Goal: Find specific page/section: Find specific page/section

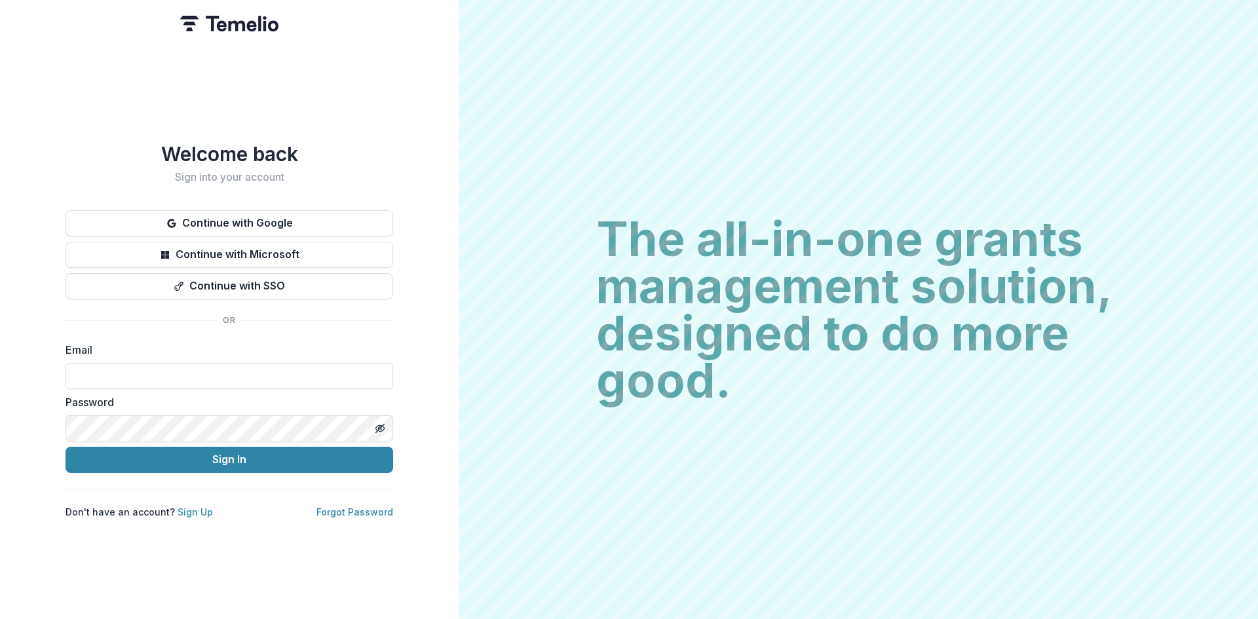
click at [238, 374] on input at bounding box center [230, 376] width 328 height 26
type input "**********"
click at [221, 460] on button "Sign In" at bounding box center [230, 460] width 328 height 26
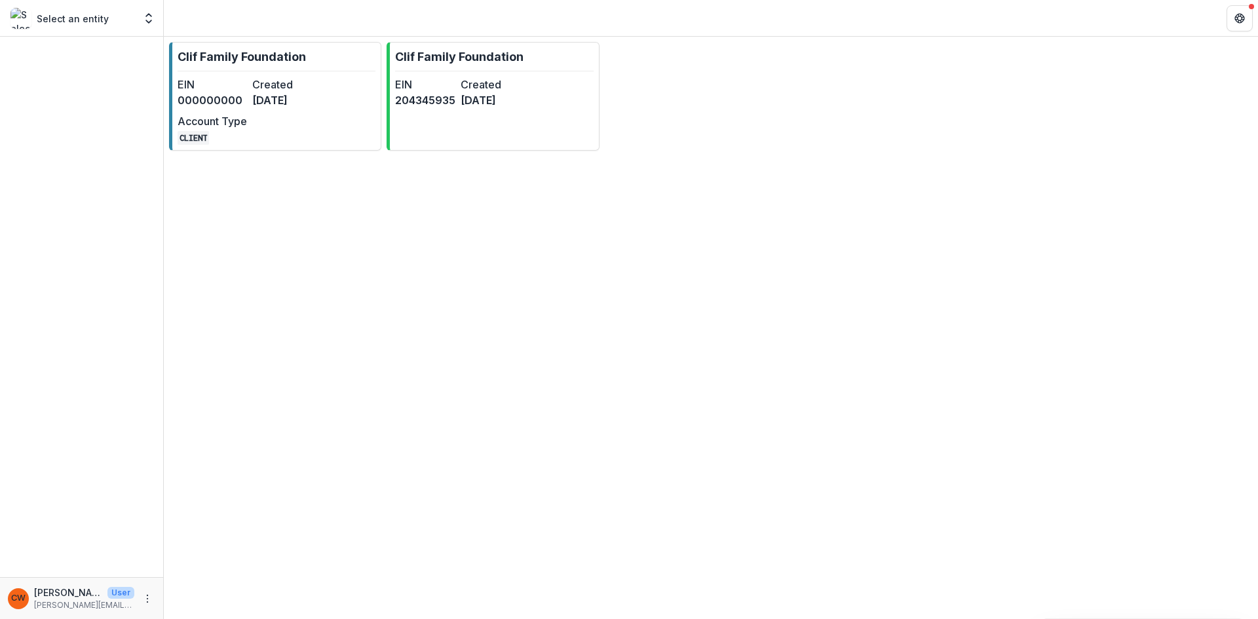
click at [446, 57] on p "Clif Family Foundation" at bounding box center [459, 57] width 128 height 18
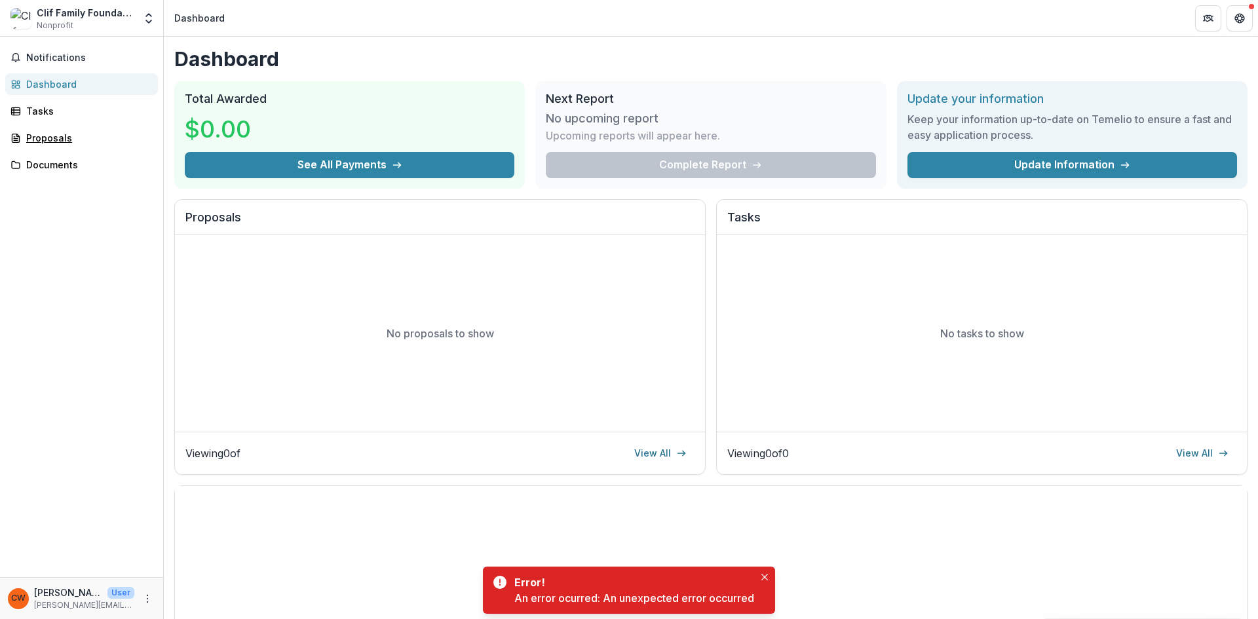
click at [64, 140] on div "Proposals" at bounding box center [86, 138] width 121 height 14
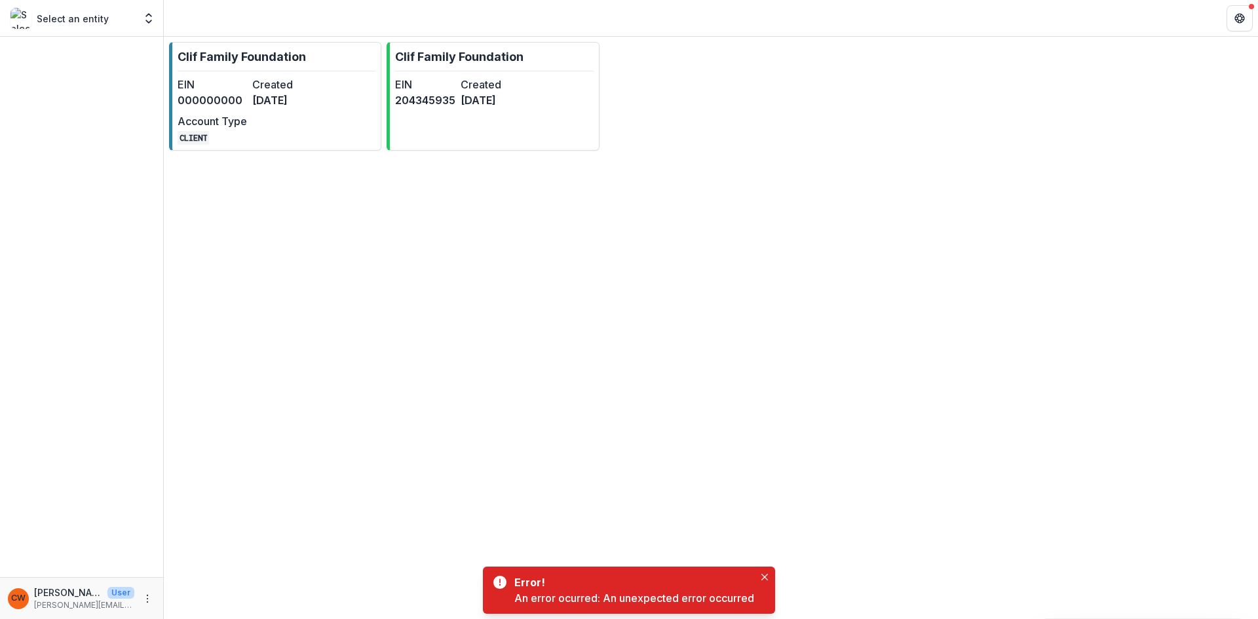
click at [225, 91] on dt "EIN" at bounding box center [212, 85] width 69 height 16
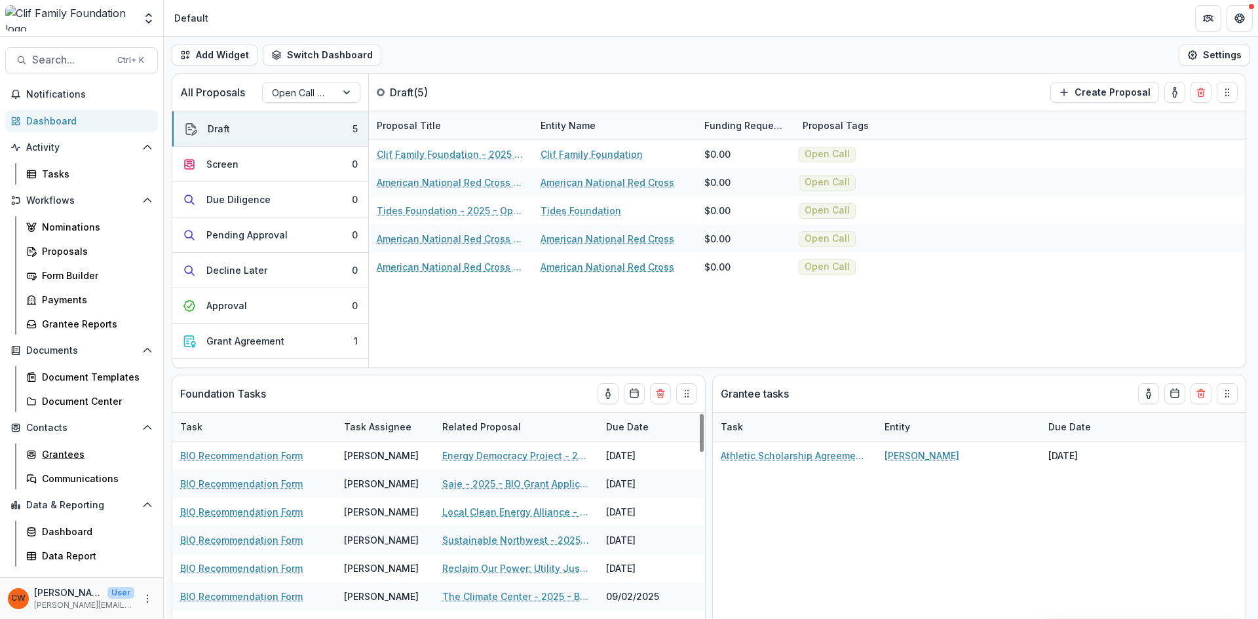
click at [72, 448] on div "Grantees" at bounding box center [94, 454] width 105 height 14
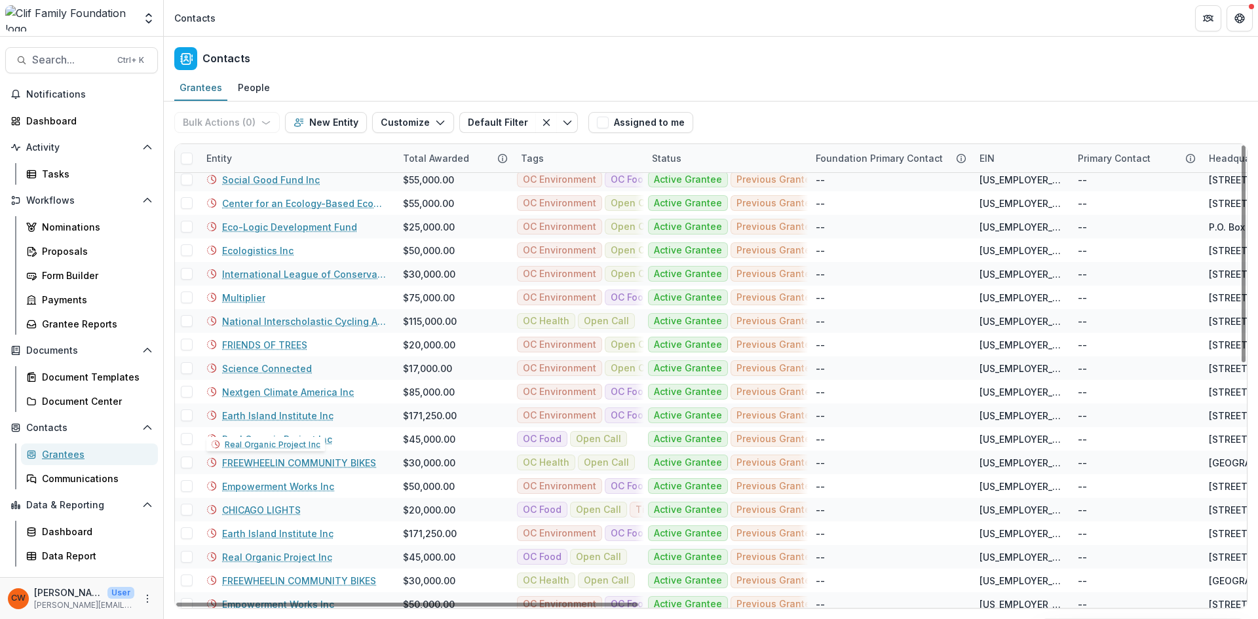
scroll to position [197, 0]
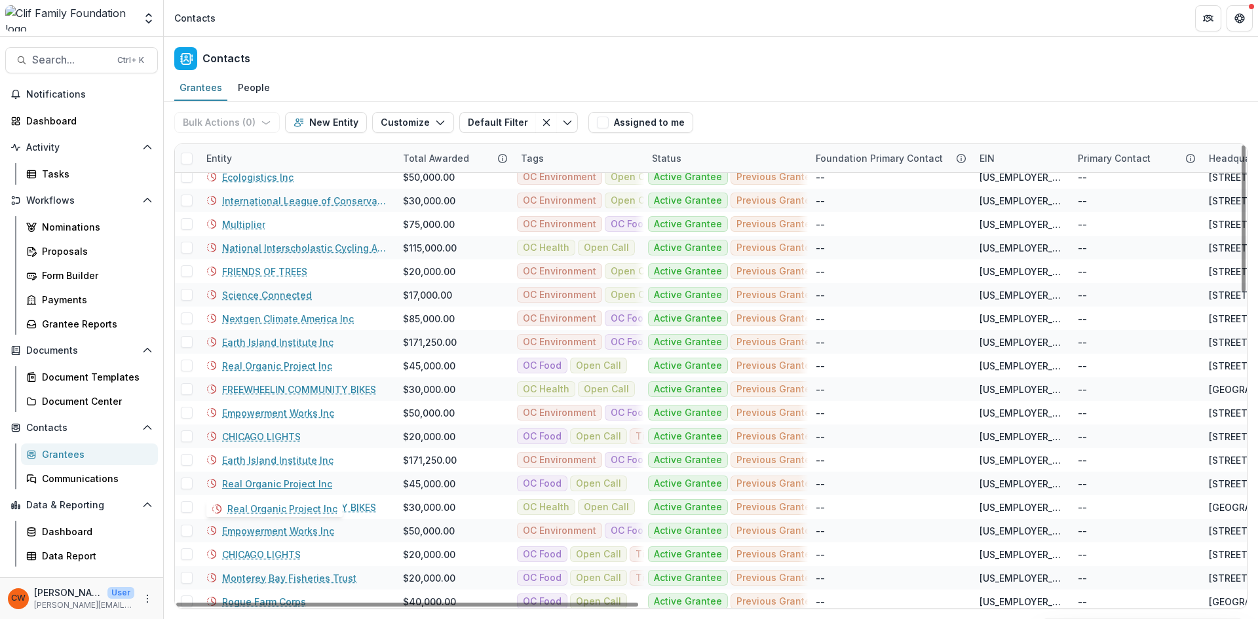
click at [267, 483] on link "Real Organic Project Inc" at bounding box center [277, 484] width 110 height 14
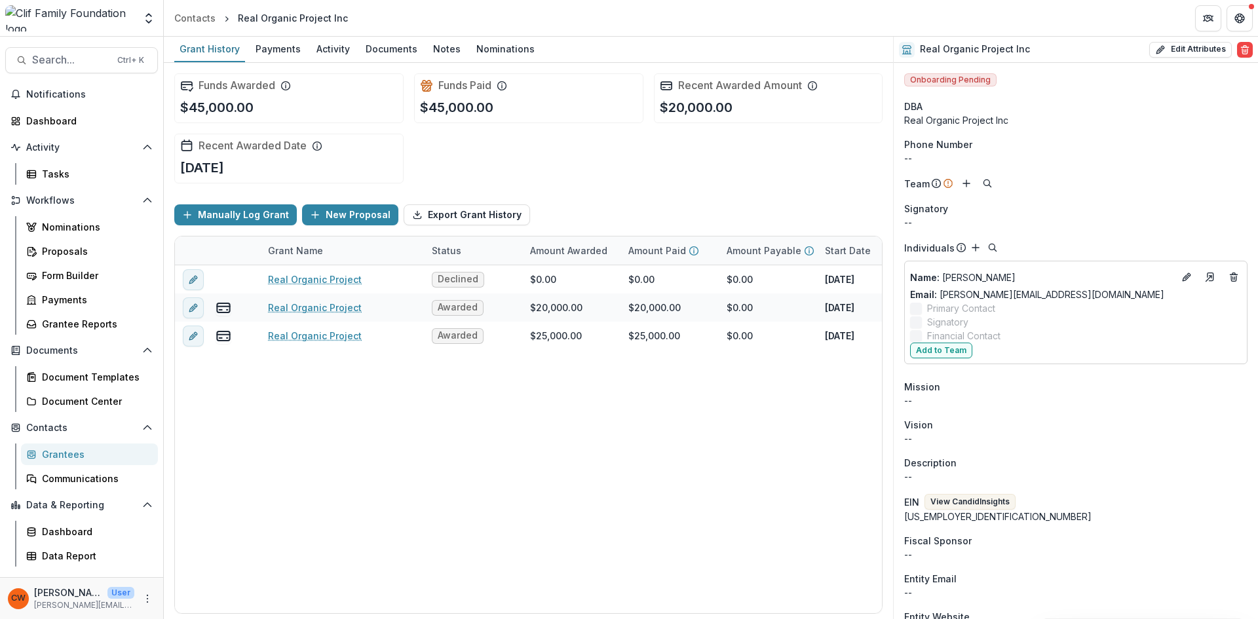
click at [443, 52] on div "Notes" at bounding box center [447, 48] width 38 height 19
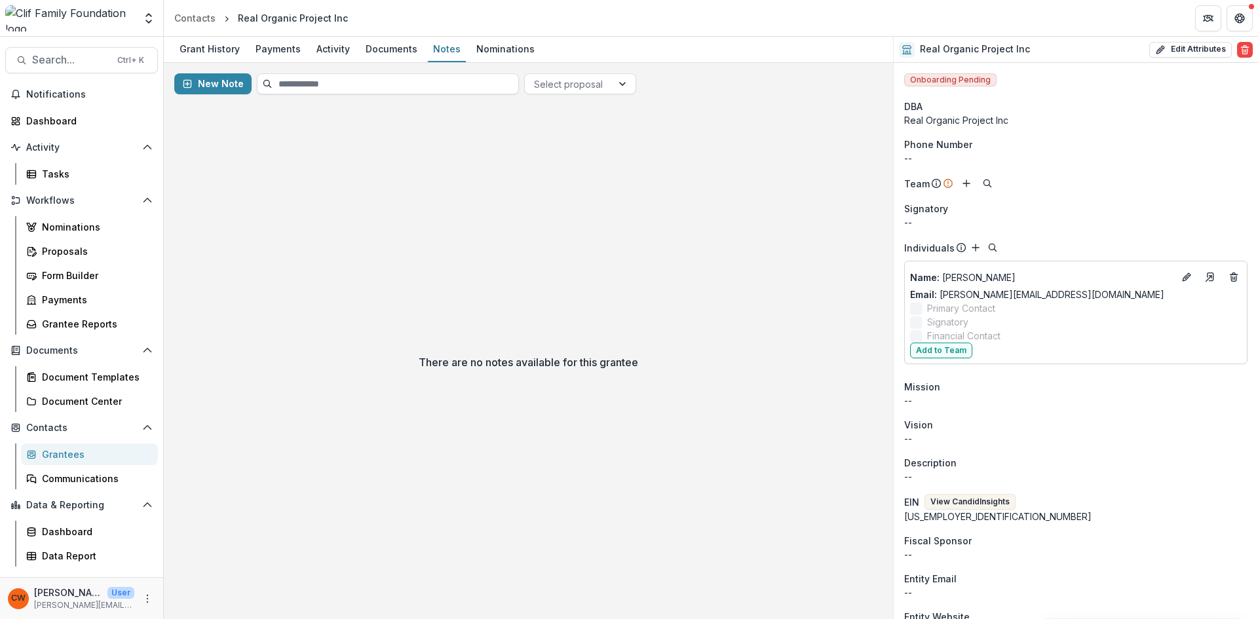
click at [151, 15] on polyline "Open entity switcher" at bounding box center [148, 15] width 5 height 3
click at [92, 124] on div "Clif Family Foundation" at bounding box center [83, 118] width 102 height 14
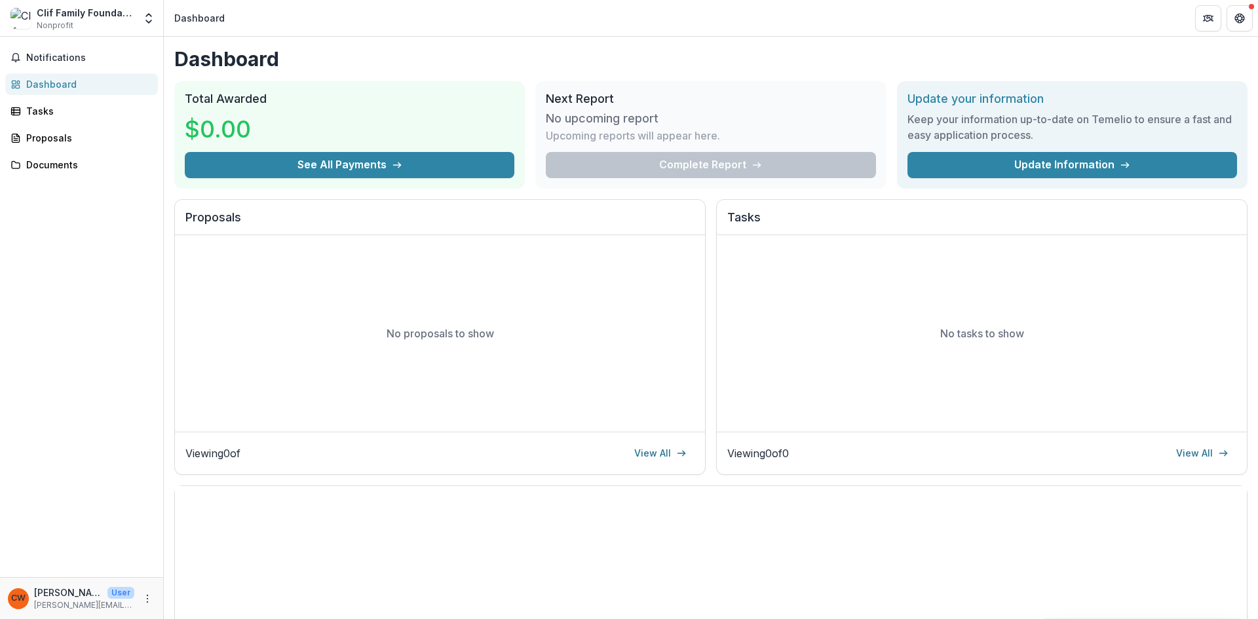
click at [152, 16] on icon "Open entity switcher" at bounding box center [148, 18] width 13 height 13
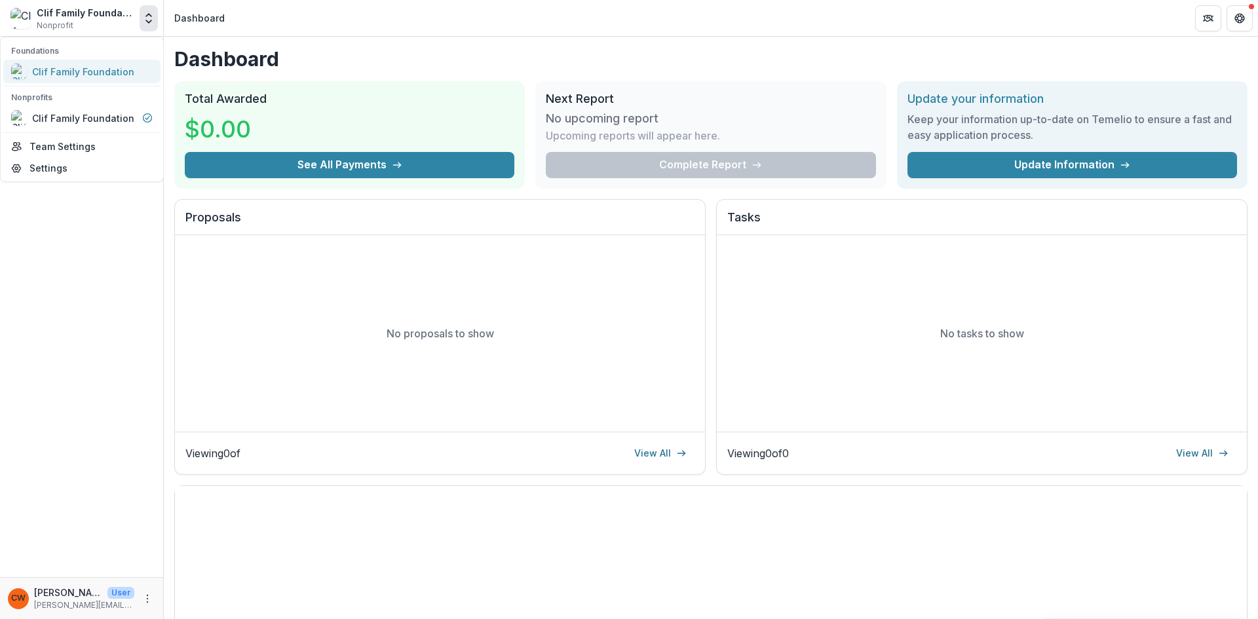
click at [83, 69] on div "Clif Family Foundation" at bounding box center [83, 72] width 102 height 14
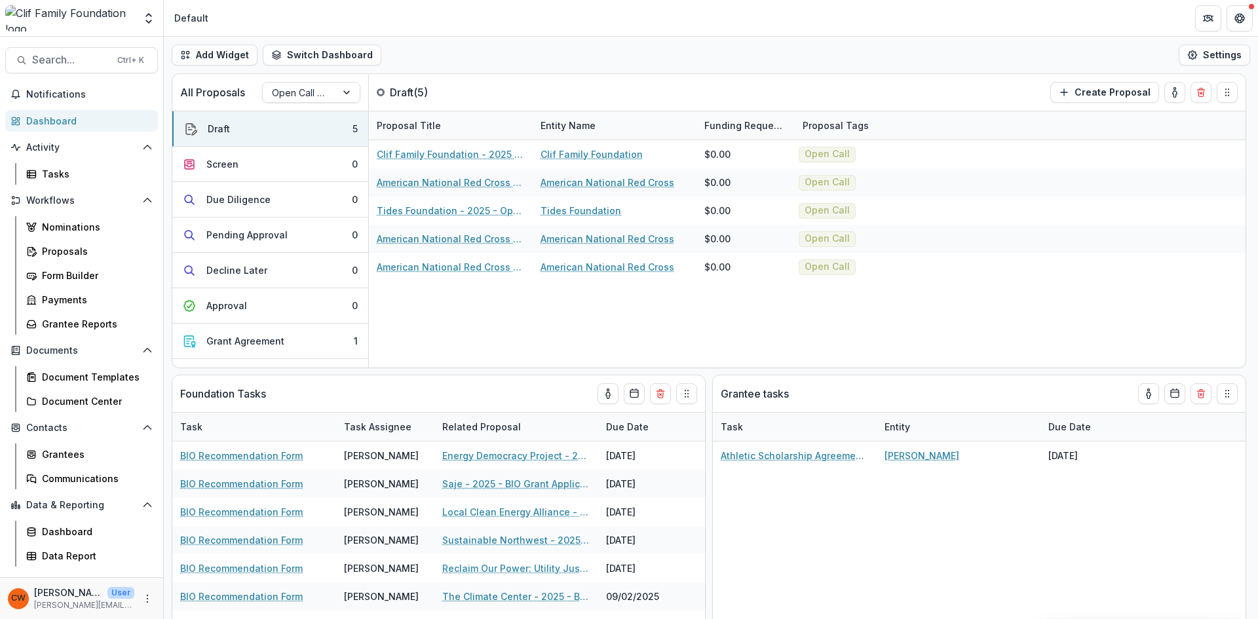
click at [81, 64] on span "Search..." at bounding box center [70, 60] width 77 height 12
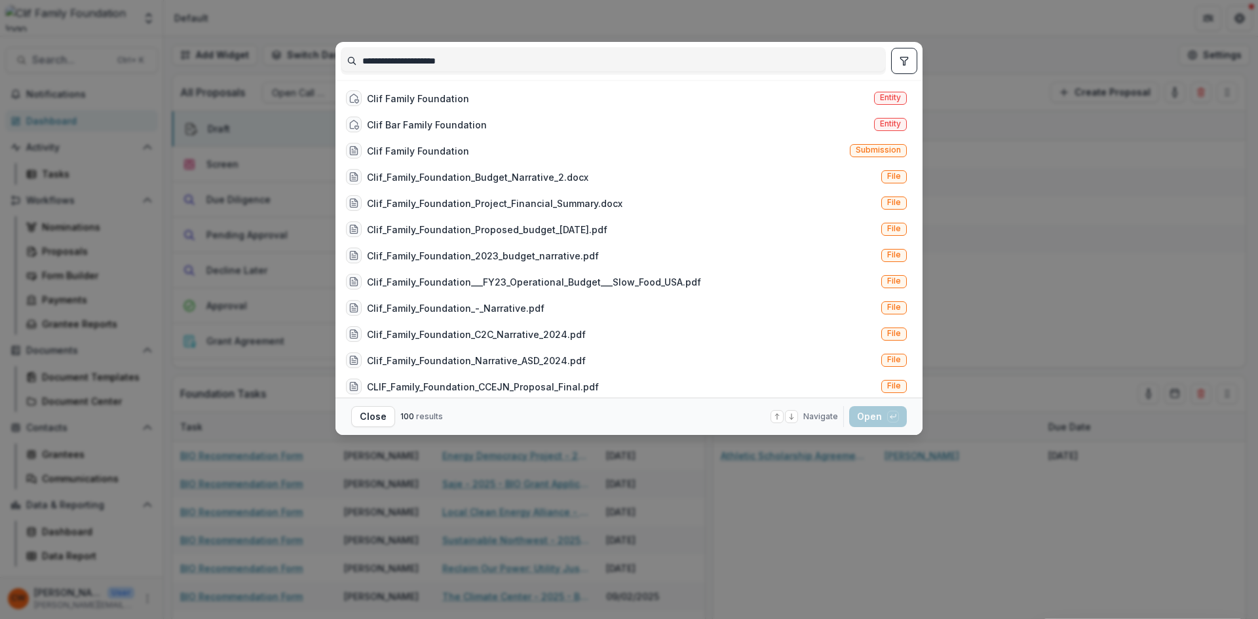
type input "**********"
click at [416, 154] on div "Clif Family Foundation" at bounding box center [418, 151] width 102 height 14
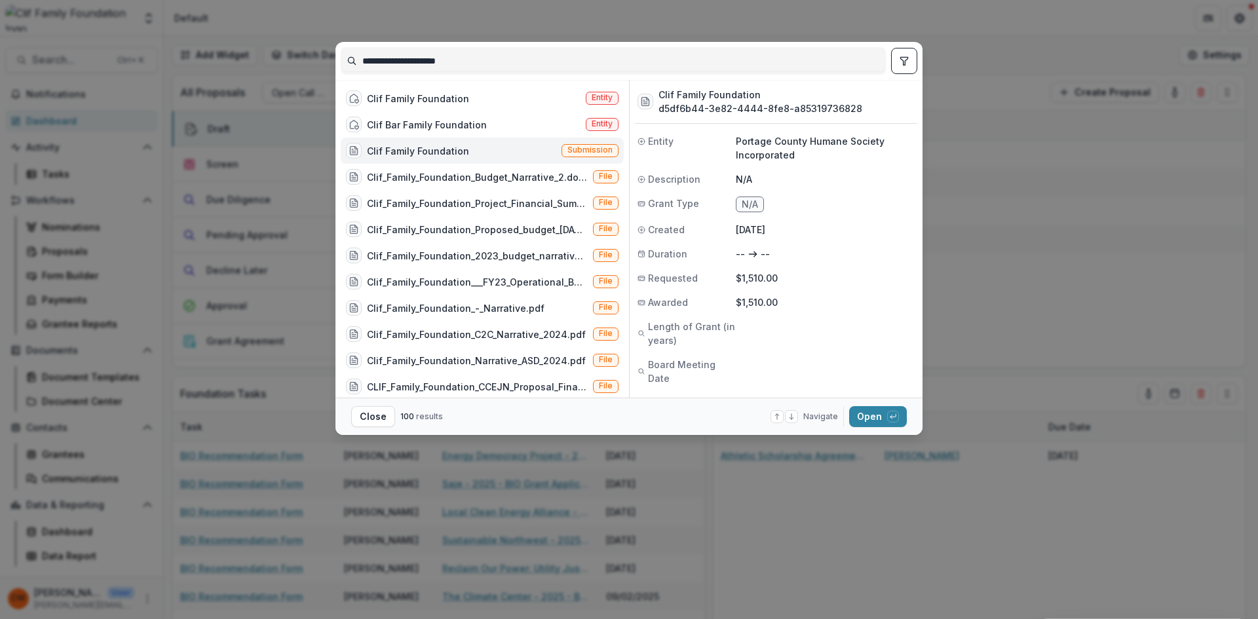
click at [379, 333] on div "Clif_Family_Foundation_C2C_Narrative_2024.pdf" at bounding box center [476, 335] width 219 height 14
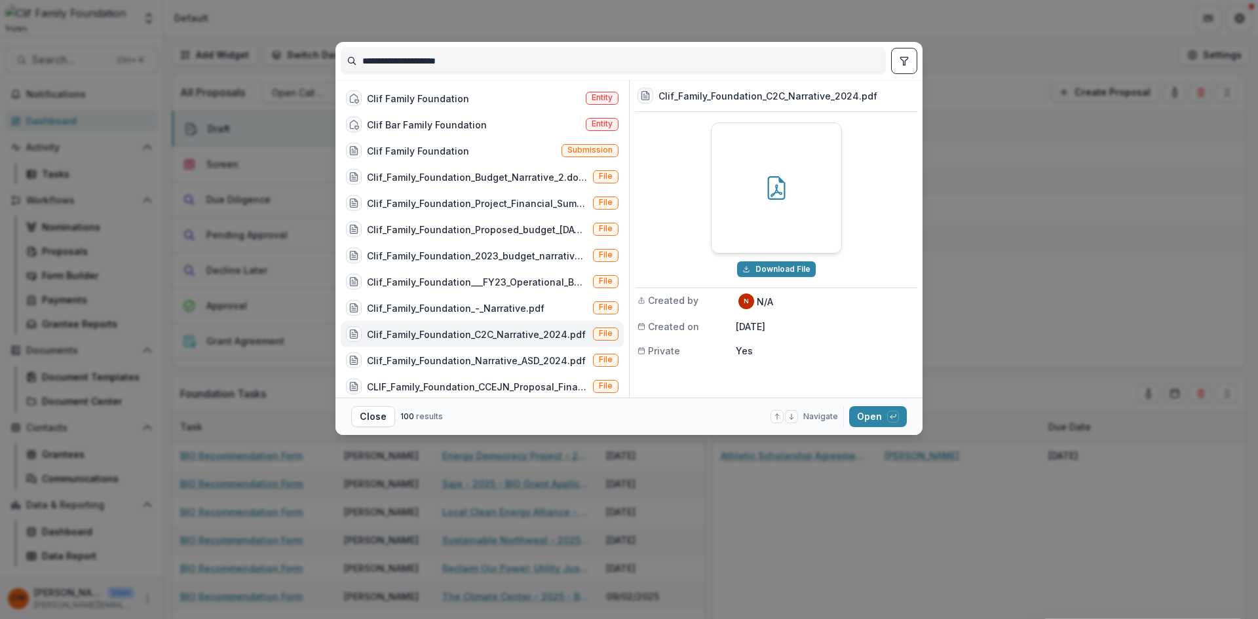
click at [435, 312] on div "Clif_Family_Foundation_-_Narrative.pdf" at bounding box center [456, 308] width 178 height 14
click at [427, 119] on div "Clif Bar Family Foundation" at bounding box center [427, 125] width 120 height 14
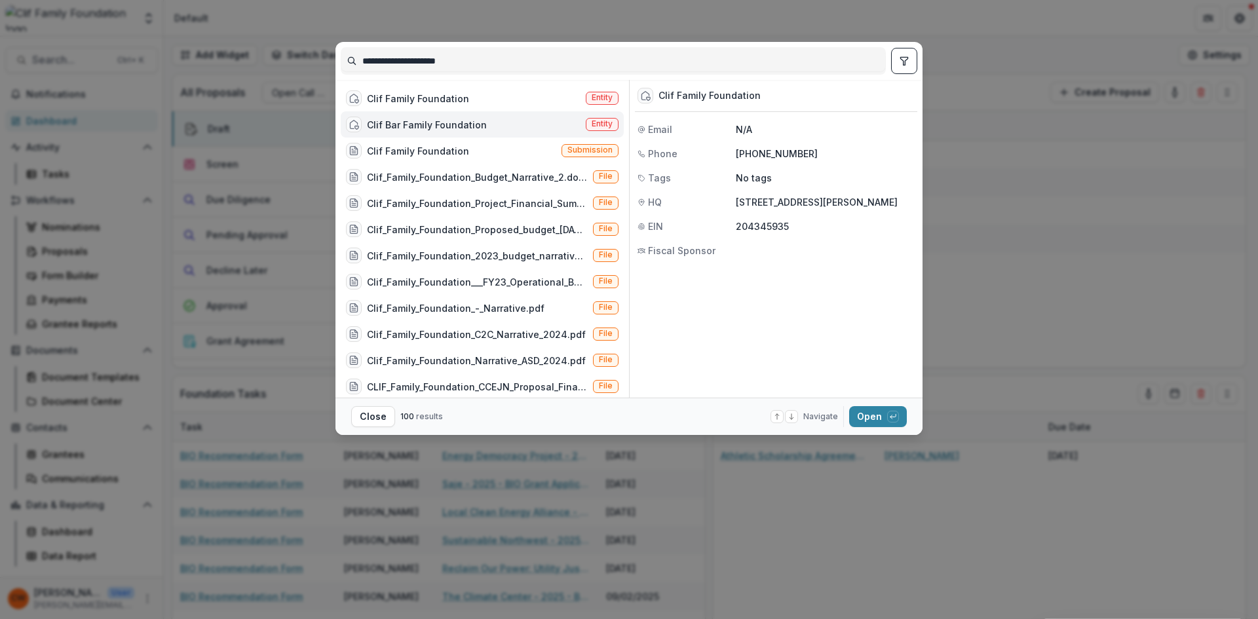
click at [422, 101] on div "Clif Family Foundation" at bounding box center [418, 99] width 102 height 14
click at [1022, 172] on div "**********" at bounding box center [629, 309] width 1258 height 619
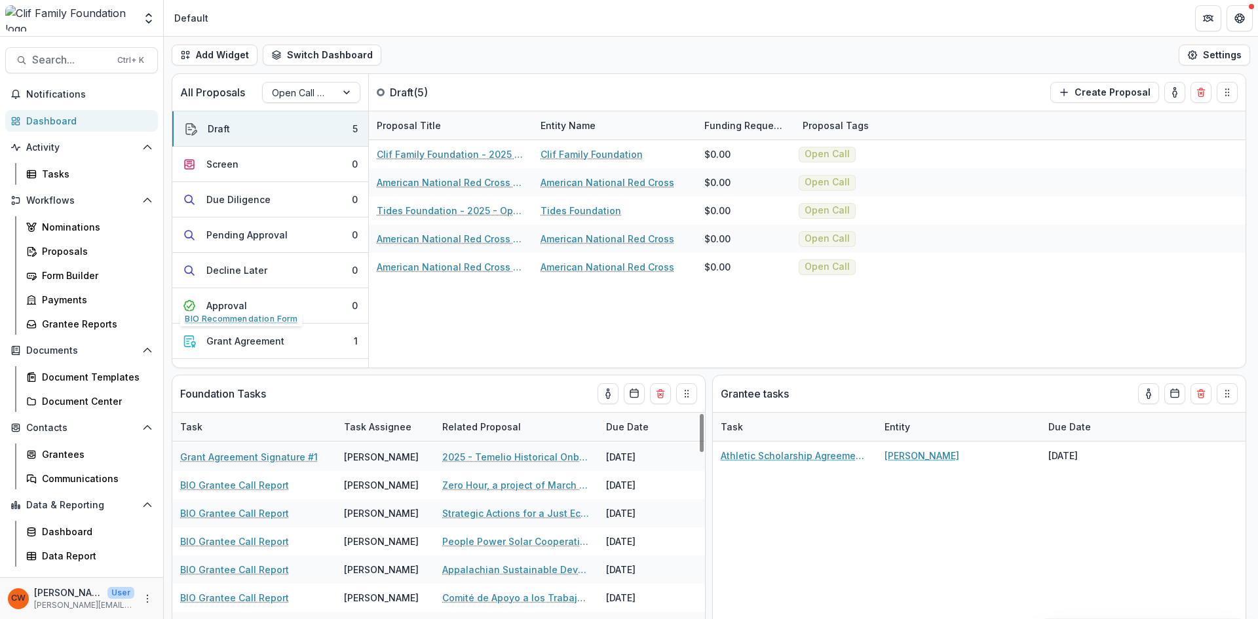
scroll to position [197, 0]
